Goal: Communication & Community: Answer question/provide support

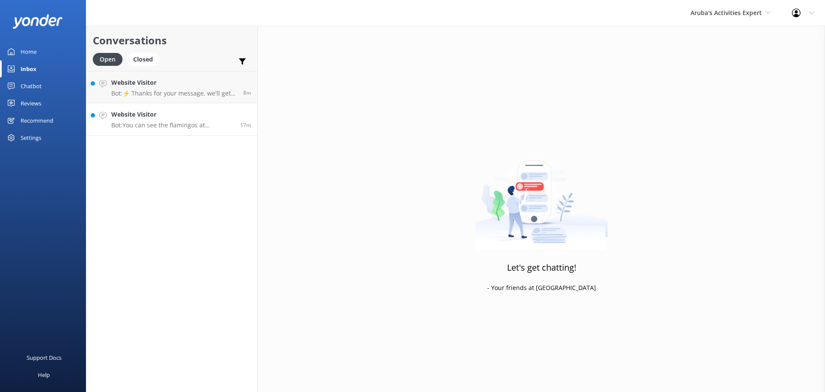
click at [209, 110] on h4 "Website Visitor" at bounding box center [172, 114] width 123 height 9
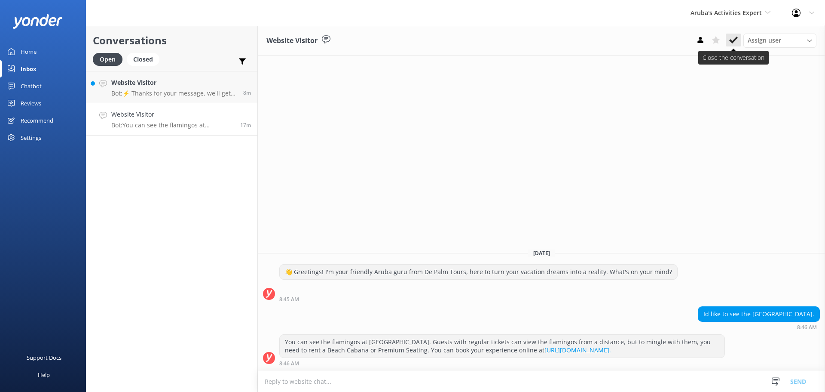
click at [737, 41] on icon at bounding box center [733, 40] width 9 height 9
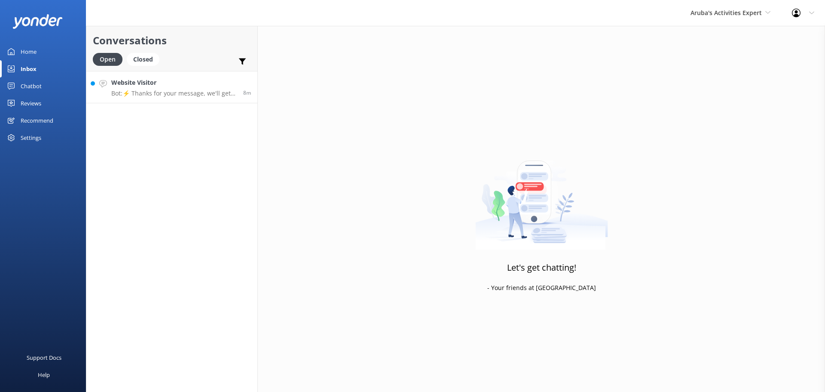
click at [160, 90] on p "Bot: ⚡ Thanks for your message, we'll get back to you as soon as we can." at bounding box center [174, 93] width 126 height 8
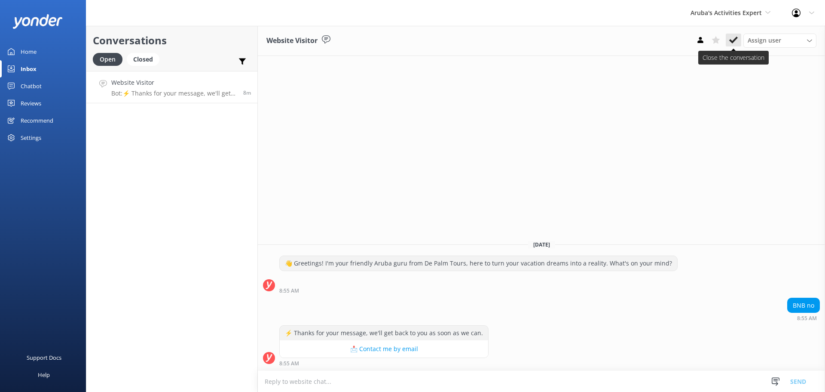
click at [740, 42] on button at bounding box center [733, 40] width 15 height 13
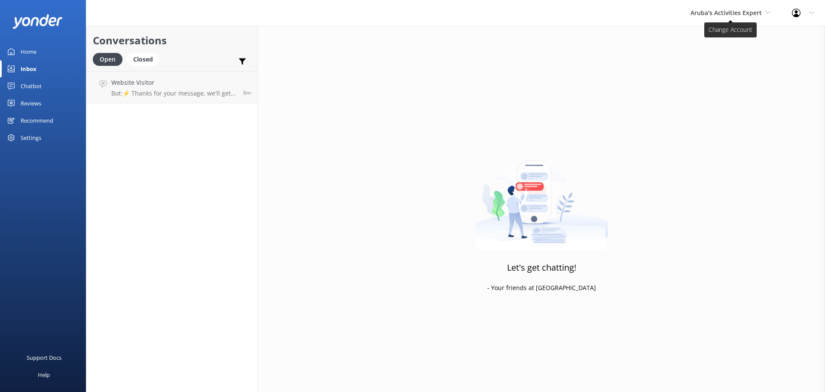
click at [744, 18] on span "Aruba's Activities Expert" at bounding box center [731, 12] width 80 height 9
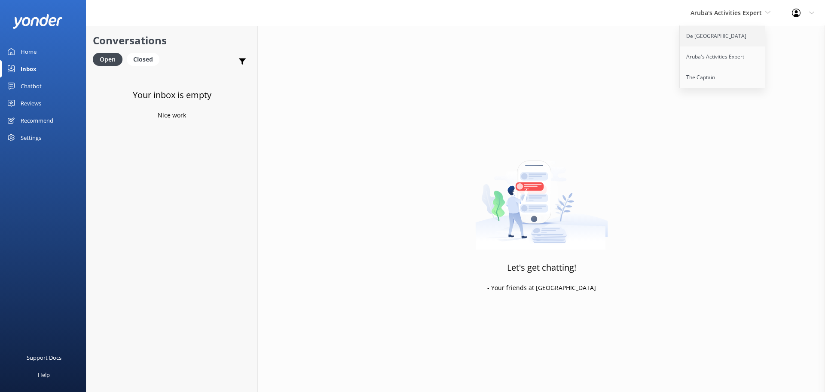
click at [734, 33] on link "De [GEOGRAPHIC_DATA]" at bounding box center [723, 36] width 86 height 21
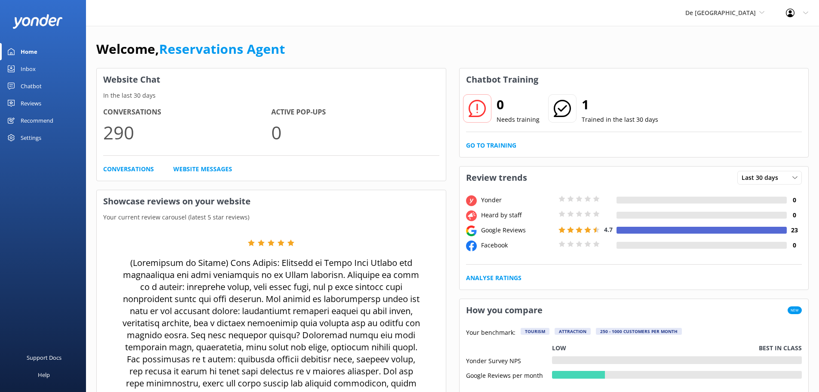
click at [31, 62] on div "Inbox" at bounding box center [28, 68] width 15 height 17
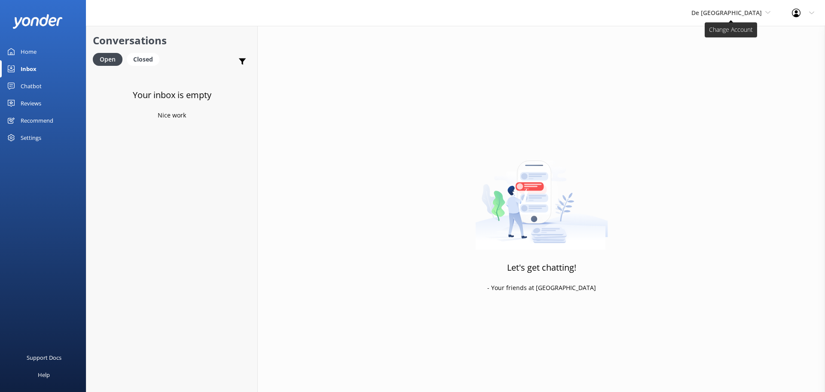
click at [742, 14] on span "De [GEOGRAPHIC_DATA]" at bounding box center [727, 13] width 70 height 8
click at [736, 56] on link "Aruba's Activities Expert" at bounding box center [724, 56] width 86 height 21
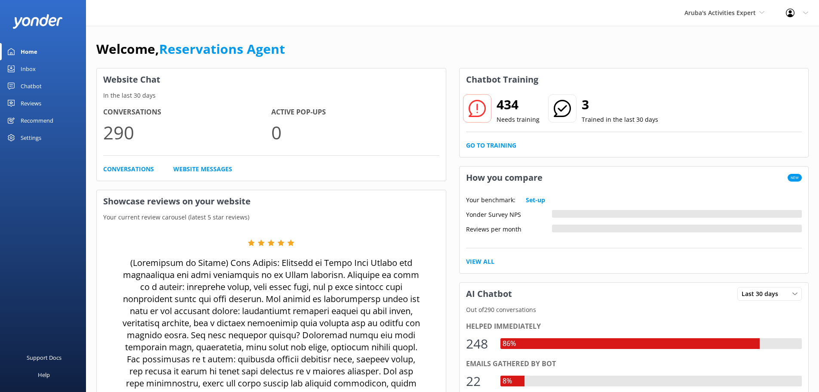
click at [31, 64] on div "Inbox" at bounding box center [28, 68] width 15 height 17
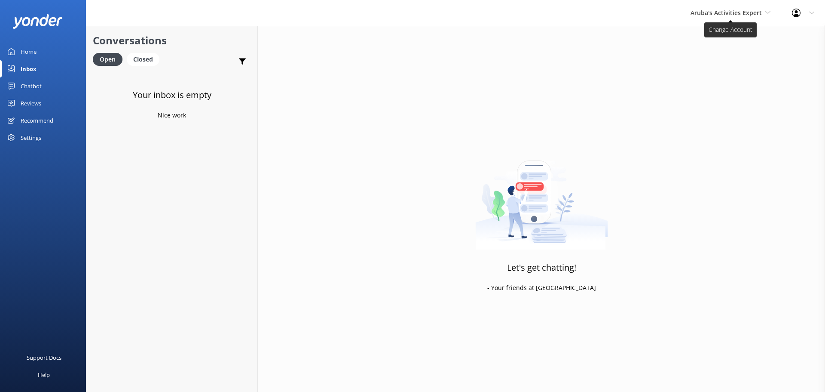
click at [726, 17] on span "Aruba's Activities Expert" at bounding box center [731, 12] width 80 height 9
click at [728, 72] on link "The Captain" at bounding box center [723, 77] width 86 height 21
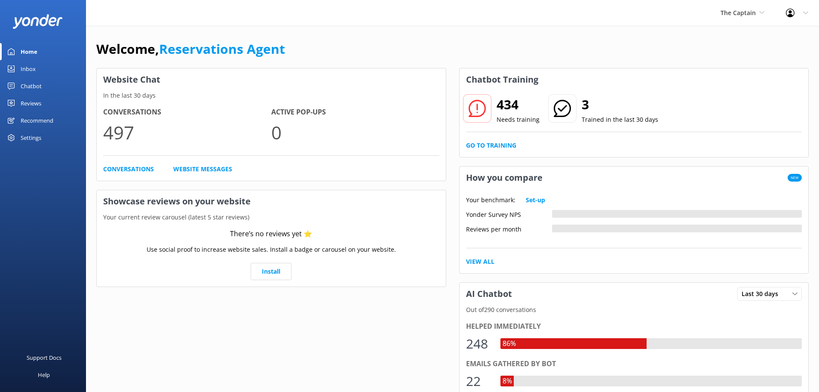
click at [33, 71] on div "Inbox" at bounding box center [28, 68] width 15 height 17
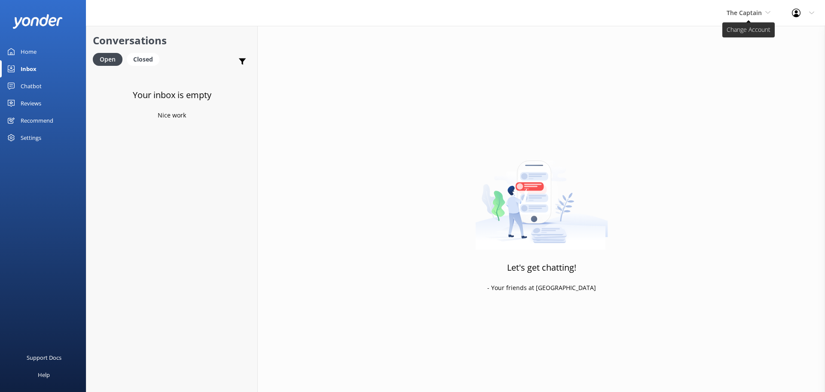
click at [765, 11] on span "The Captain" at bounding box center [749, 12] width 44 height 9
click at [750, 29] on link "De [GEOGRAPHIC_DATA]" at bounding box center [759, 36] width 86 height 21
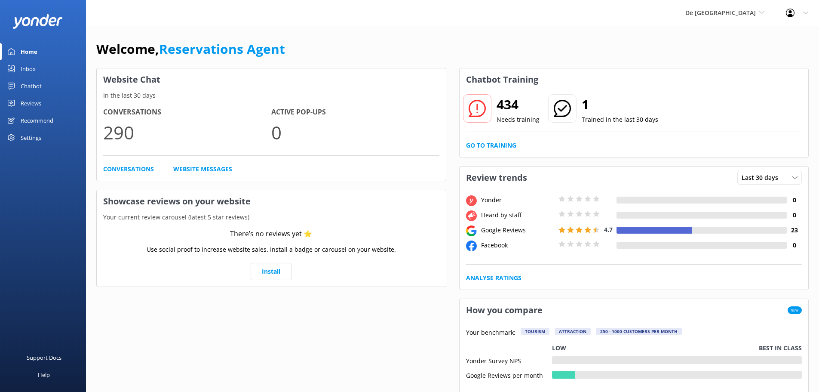
click at [28, 69] on div "Inbox" at bounding box center [28, 68] width 15 height 17
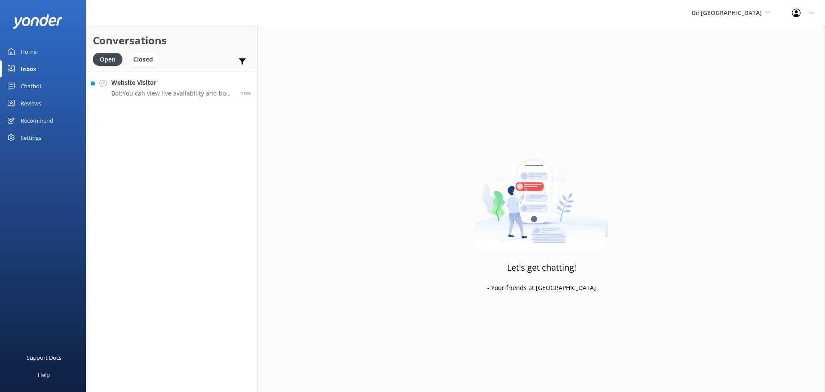
click at [178, 86] on h4 "Website Visitor" at bounding box center [172, 82] width 123 height 9
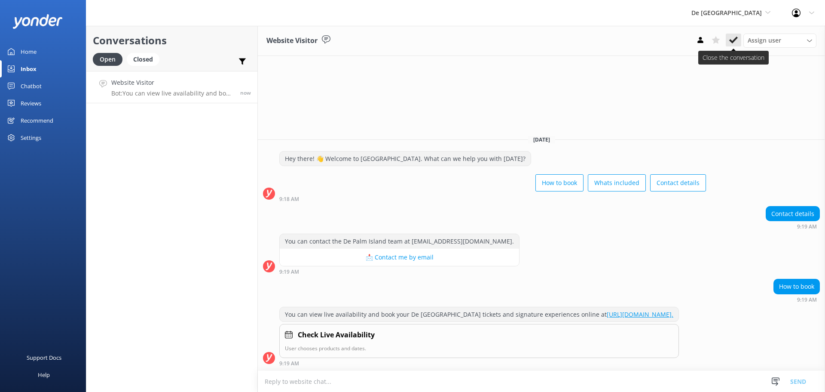
click at [735, 36] on icon at bounding box center [733, 40] width 9 height 9
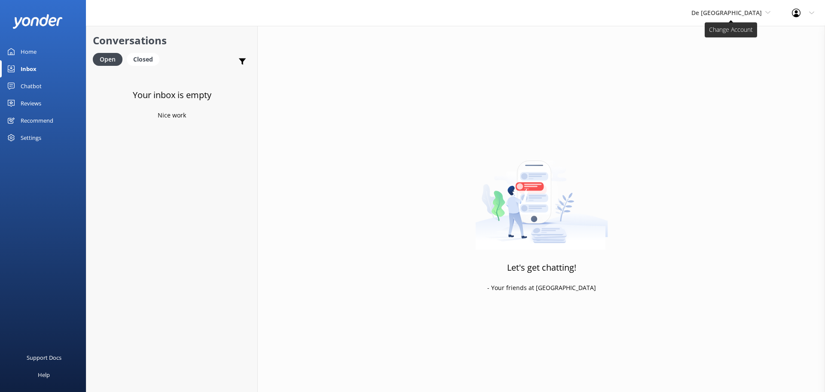
click at [741, 12] on span "De [GEOGRAPHIC_DATA]" at bounding box center [727, 13] width 70 height 8
click at [744, 51] on link "Aruba's Activities Expert" at bounding box center [724, 56] width 86 height 21
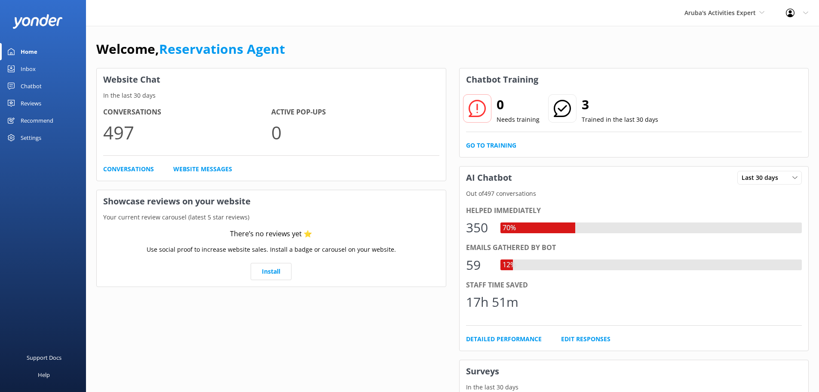
click at [43, 68] on link "Inbox" at bounding box center [43, 68] width 86 height 17
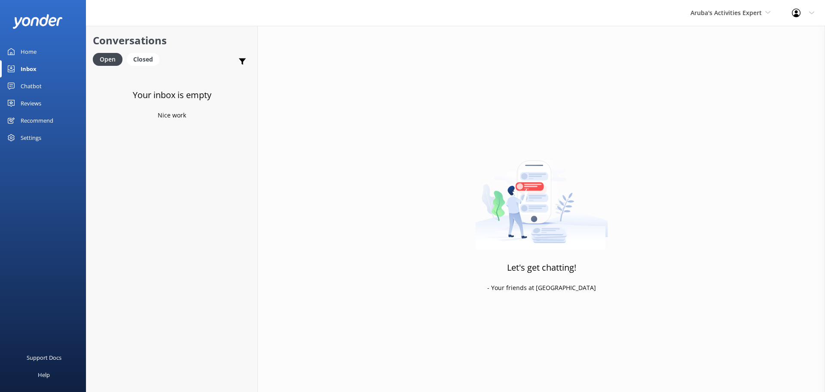
click at [716, 23] on div "Aruba's Activities Expert De Palm Island Aruba's Activities Expert The Captain" at bounding box center [730, 13] width 101 height 26
click at [715, 78] on link "The Captain" at bounding box center [723, 77] width 86 height 21
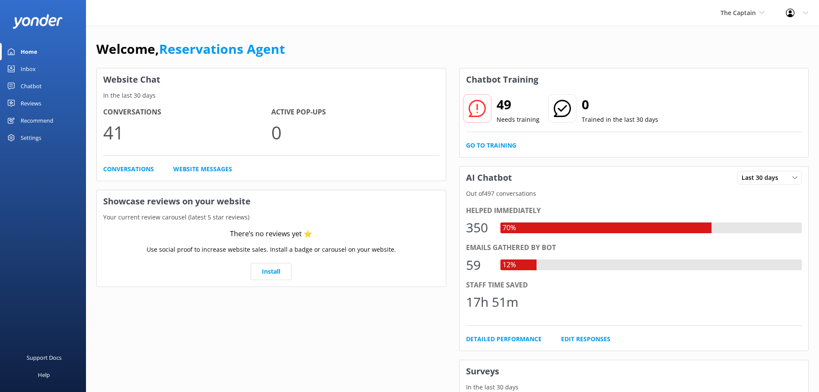
click at [24, 73] on div "Inbox" at bounding box center [28, 68] width 15 height 17
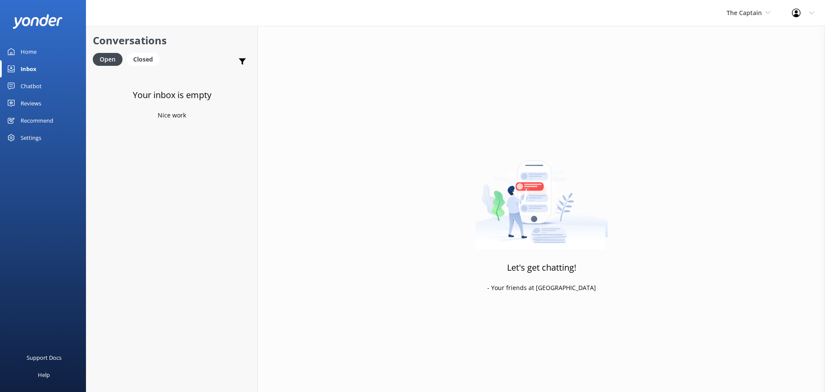
click at [744, 6] on div "The Captain De Palm Island Aruba's Activities Expert The Captain" at bounding box center [748, 13] width 65 height 26
click at [751, 39] on link "De [GEOGRAPHIC_DATA]" at bounding box center [759, 36] width 86 height 21
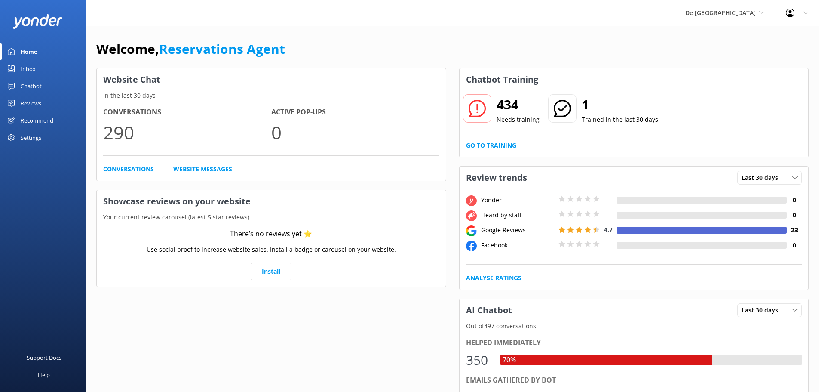
click at [41, 72] on link "Inbox" at bounding box center [43, 68] width 86 height 17
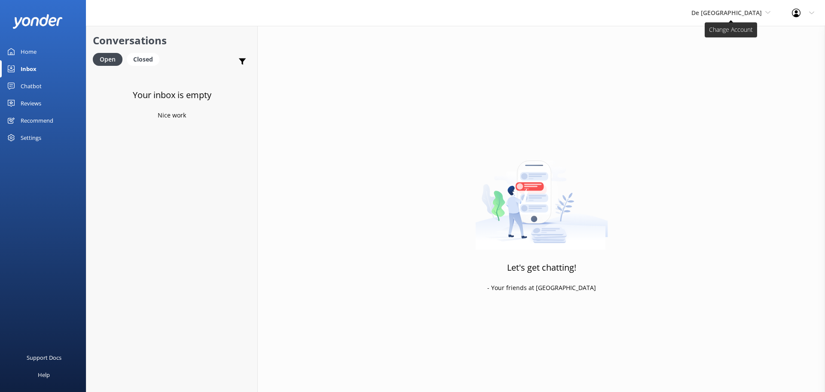
click at [726, 15] on span "De [GEOGRAPHIC_DATA]" at bounding box center [727, 13] width 70 height 8
click at [743, 50] on link "Aruba's Activities Expert" at bounding box center [724, 56] width 86 height 21
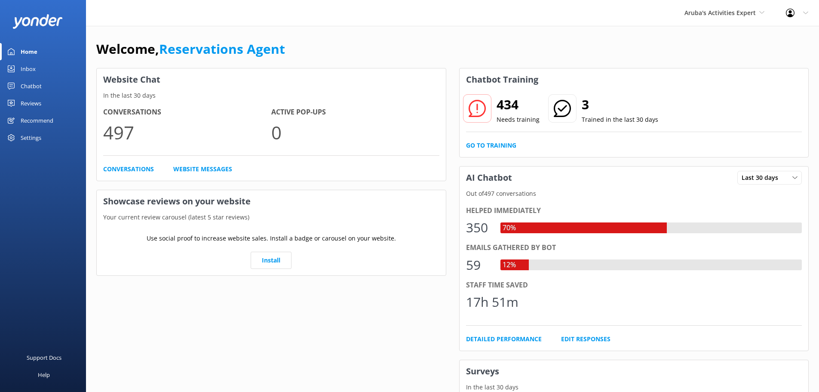
click at [21, 74] on div "Inbox" at bounding box center [28, 68] width 15 height 17
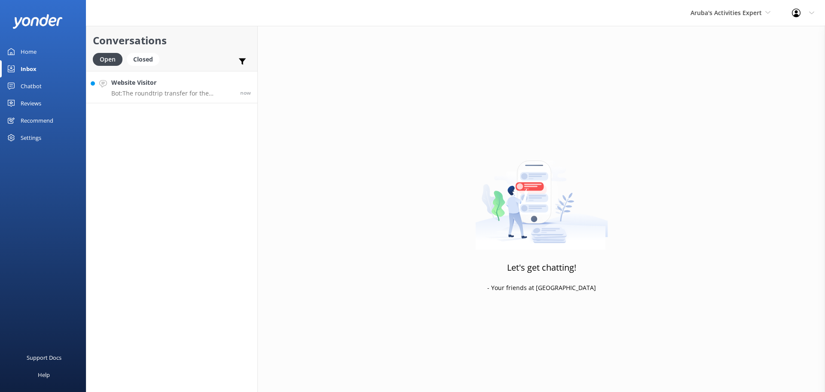
click at [166, 95] on p "Bot: The roundtrip transfer for the catamaran sail is not included." at bounding box center [172, 93] width 123 height 8
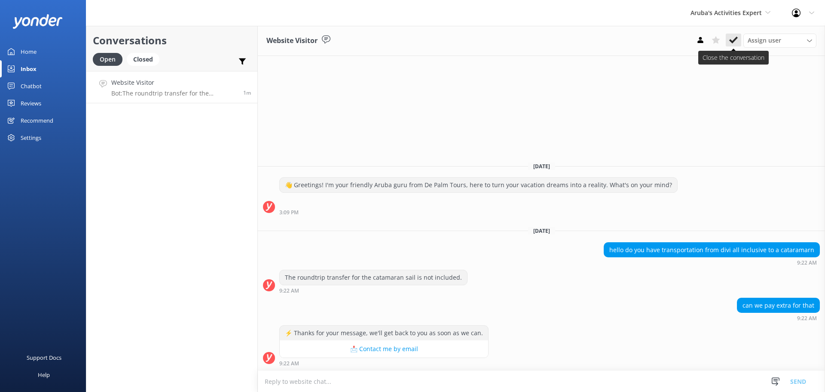
click at [732, 38] on icon at bounding box center [733, 40] width 9 height 9
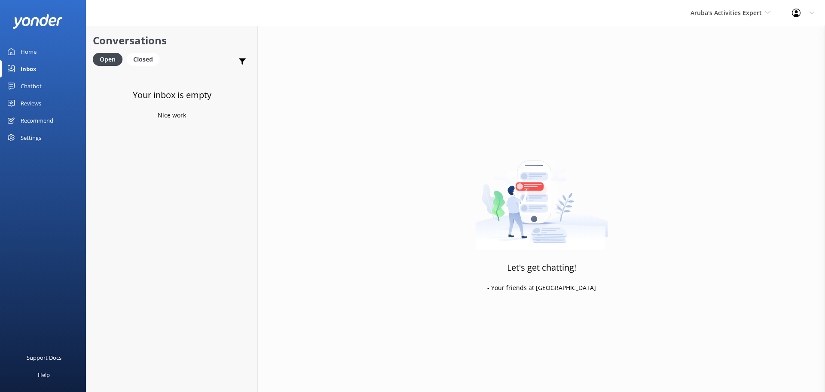
click at [742, 20] on div "Aruba's Activities Expert De Palm Island Aruba's Activities Expert The Captain" at bounding box center [730, 13] width 101 height 26
click at [714, 60] on link "Aruba's Activities Expert" at bounding box center [723, 56] width 86 height 21
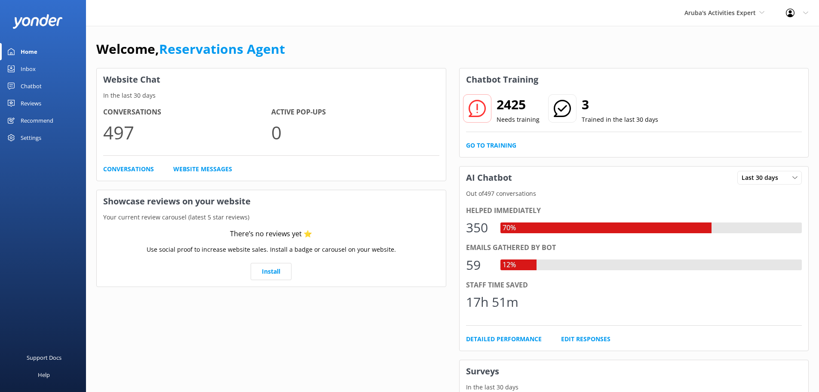
click at [25, 68] on div "Inbox" at bounding box center [28, 68] width 15 height 17
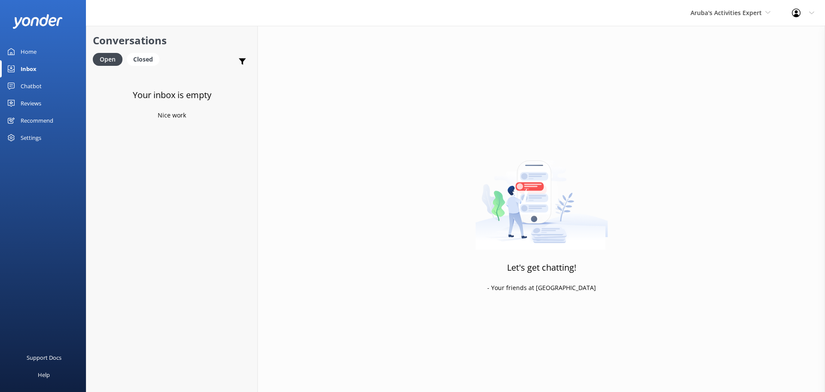
click at [717, 18] on div "Aruba's Activities Expert De Palm Island Aruba's Activities Expert The Captain" at bounding box center [730, 13] width 101 height 26
click at [698, 81] on link "The Captain" at bounding box center [723, 77] width 86 height 21
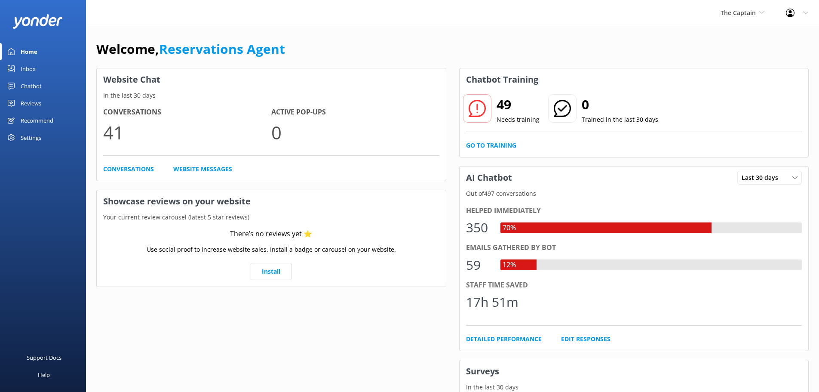
drag, startPoint x: 23, startPoint y: 66, endPoint x: 34, endPoint y: 63, distance: 11.7
click at [23, 66] on div "Inbox" at bounding box center [28, 68] width 15 height 17
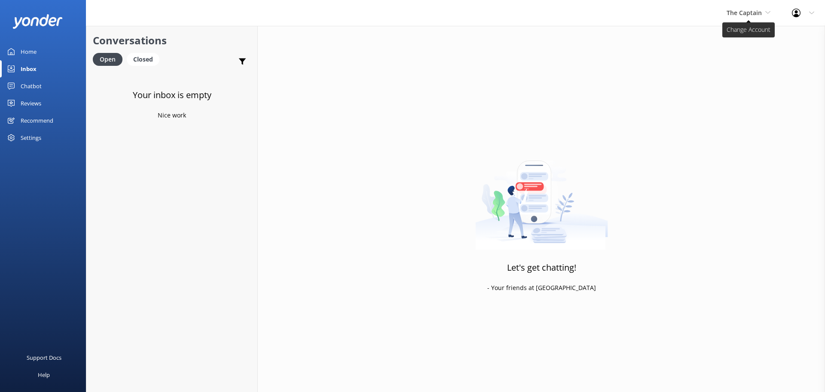
click at [766, 12] on use at bounding box center [768, 12] width 5 height 3
click at [727, 34] on link "De [GEOGRAPHIC_DATA]" at bounding box center [759, 36] width 86 height 21
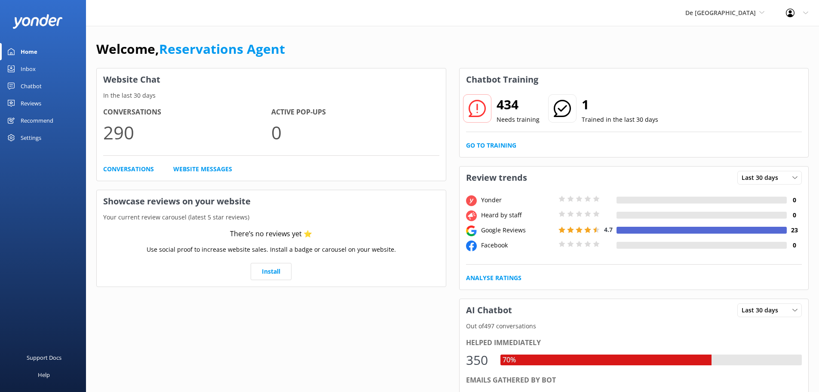
click at [33, 73] on div "Inbox" at bounding box center [28, 68] width 15 height 17
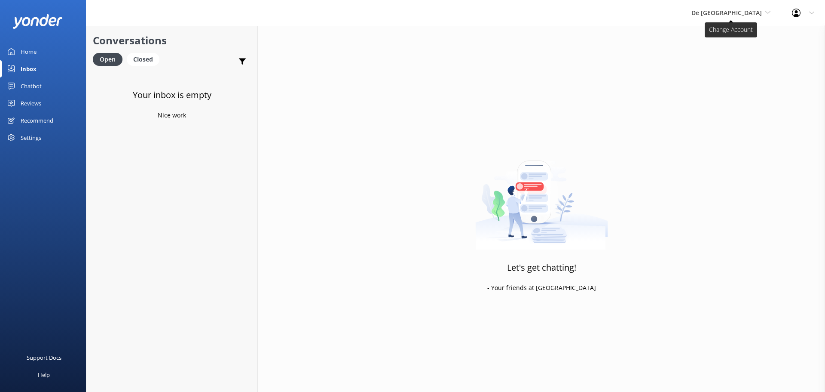
click at [730, 16] on span "De [GEOGRAPHIC_DATA]" at bounding box center [727, 13] width 70 height 8
click at [729, 56] on link "Aruba's Activities Expert" at bounding box center [724, 56] width 86 height 21
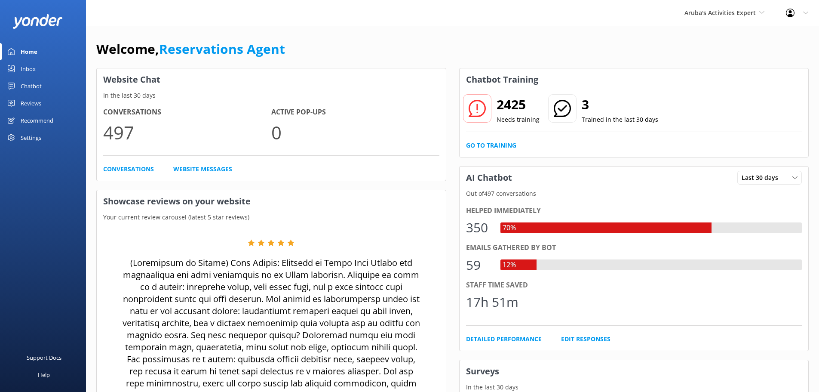
click at [43, 67] on link "Inbox" at bounding box center [43, 68] width 86 height 17
